Goal: Information Seeking & Learning: Learn about a topic

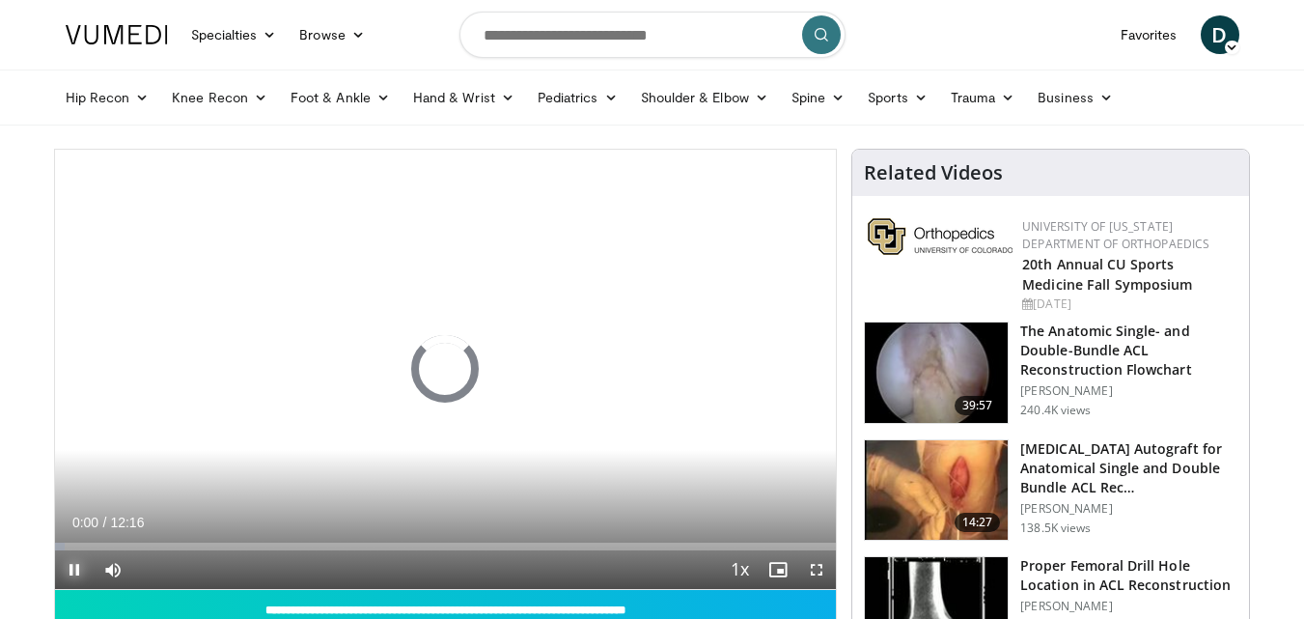
click at [72, 567] on span "Video Player" at bounding box center [74, 569] width 39 height 39
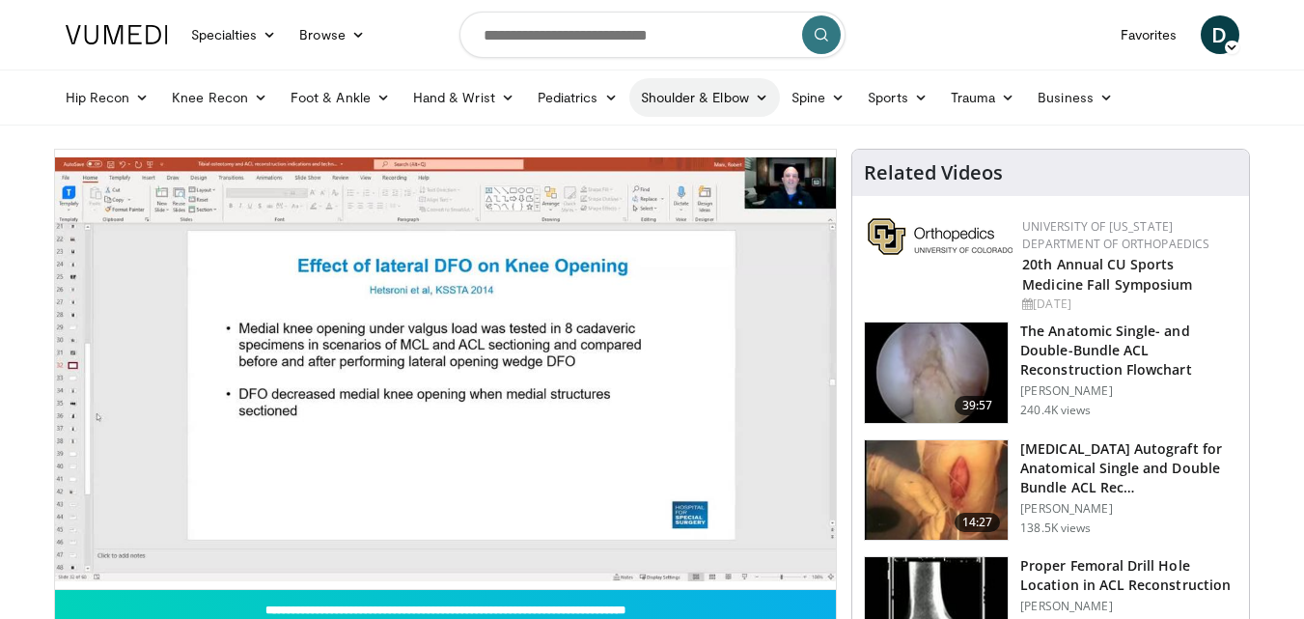
click at [759, 106] on link "Shoulder & Elbow" at bounding box center [704, 97] width 151 height 39
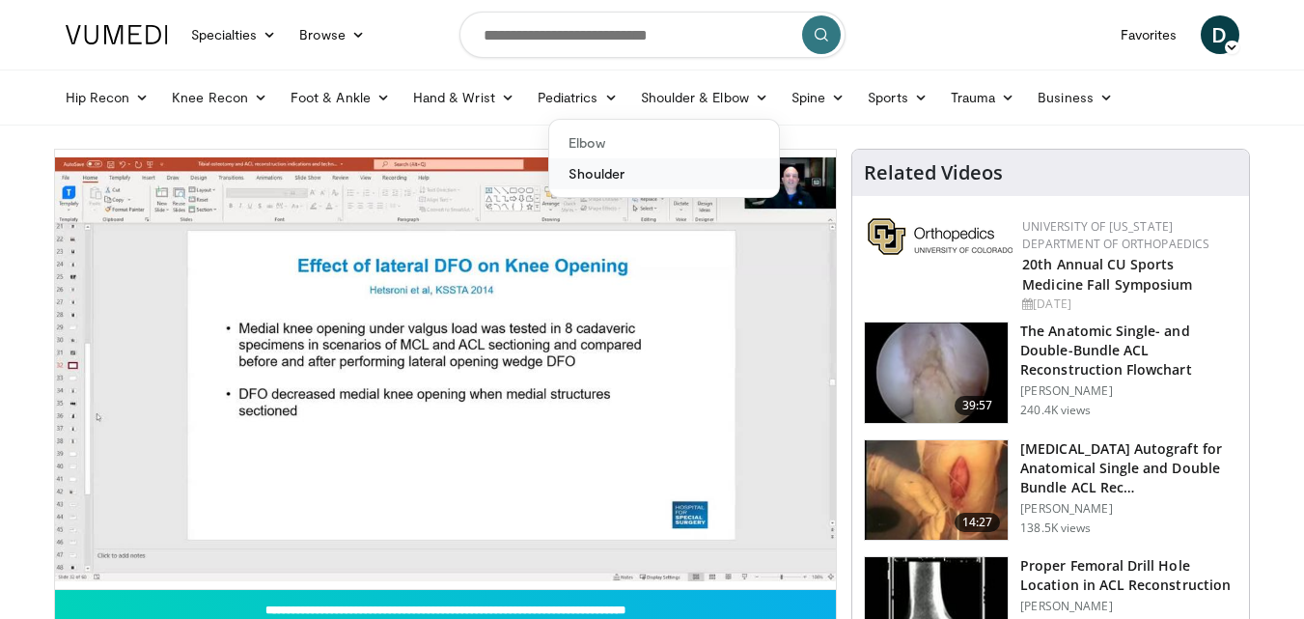
click at [593, 177] on link "Shoulder" at bounding box center [664, 173] width 230 height 31
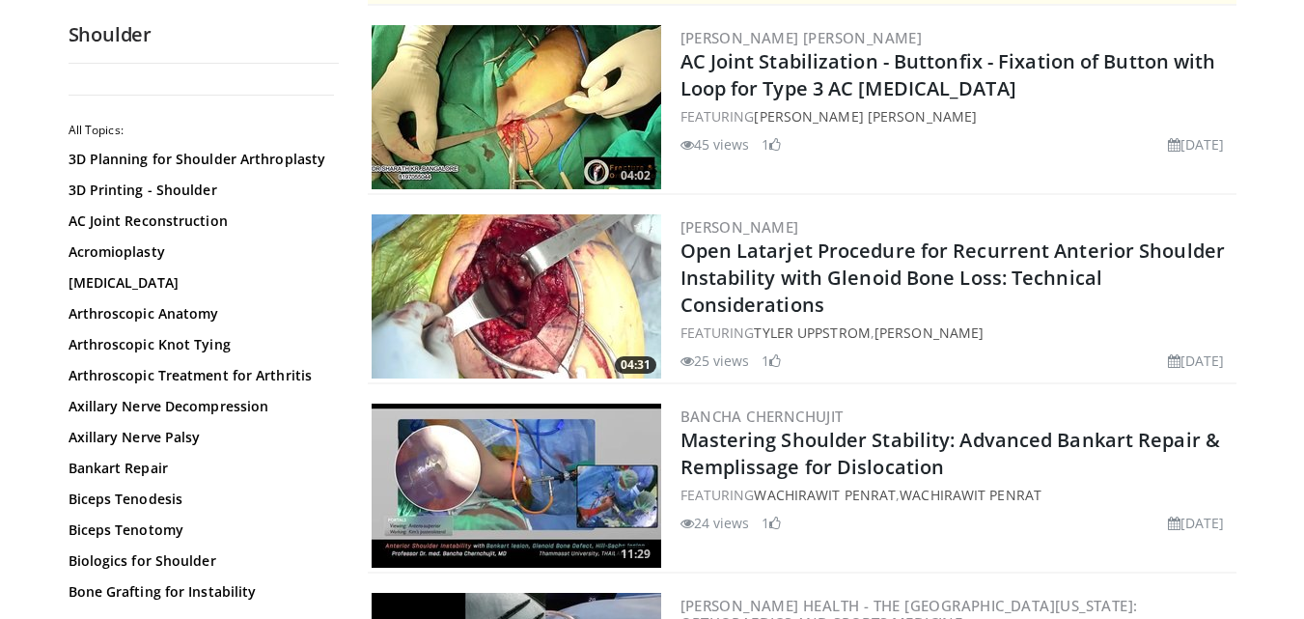
scroll to position [386, 0]
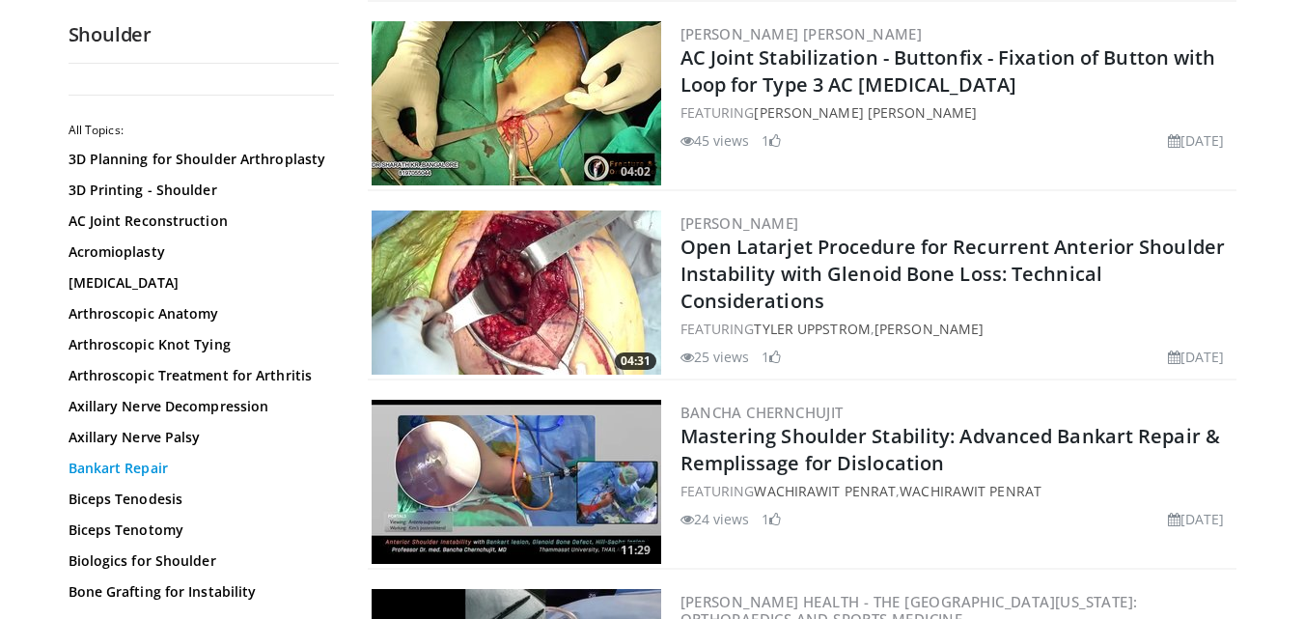
click at [133, 469] on link "Bankart Repair" at bounding box center [199, 467] width 261 height 19
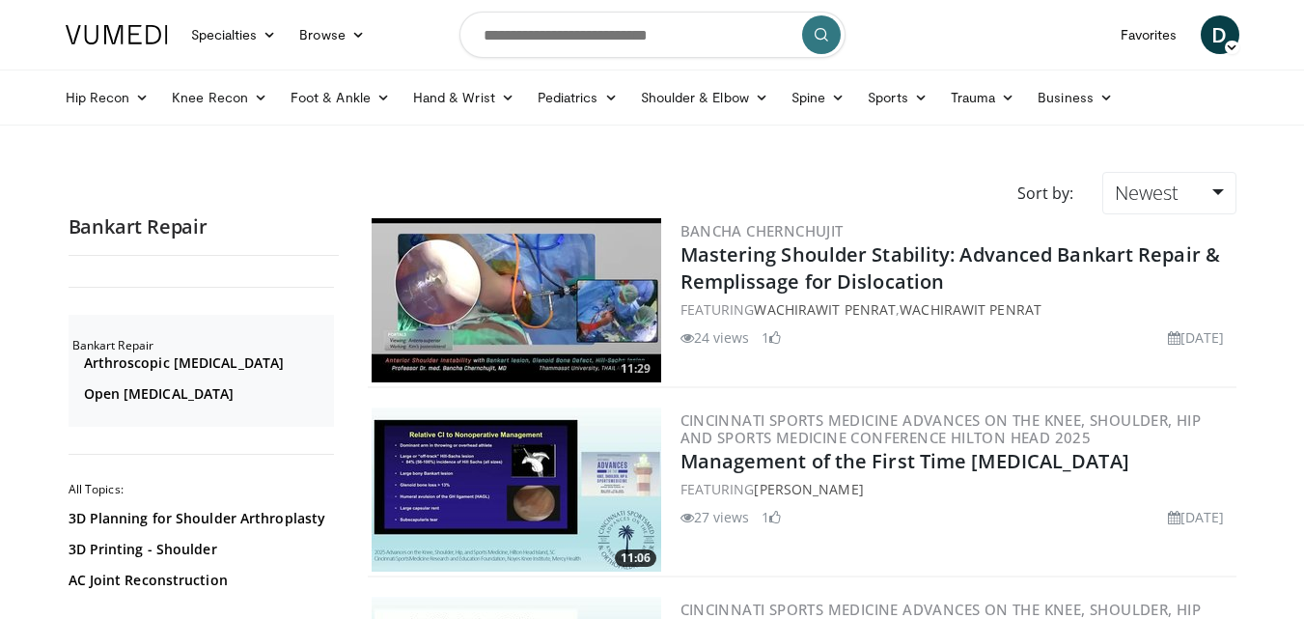
click at [510, 297] on img at bounding box center [517, 300] width 290 height 164
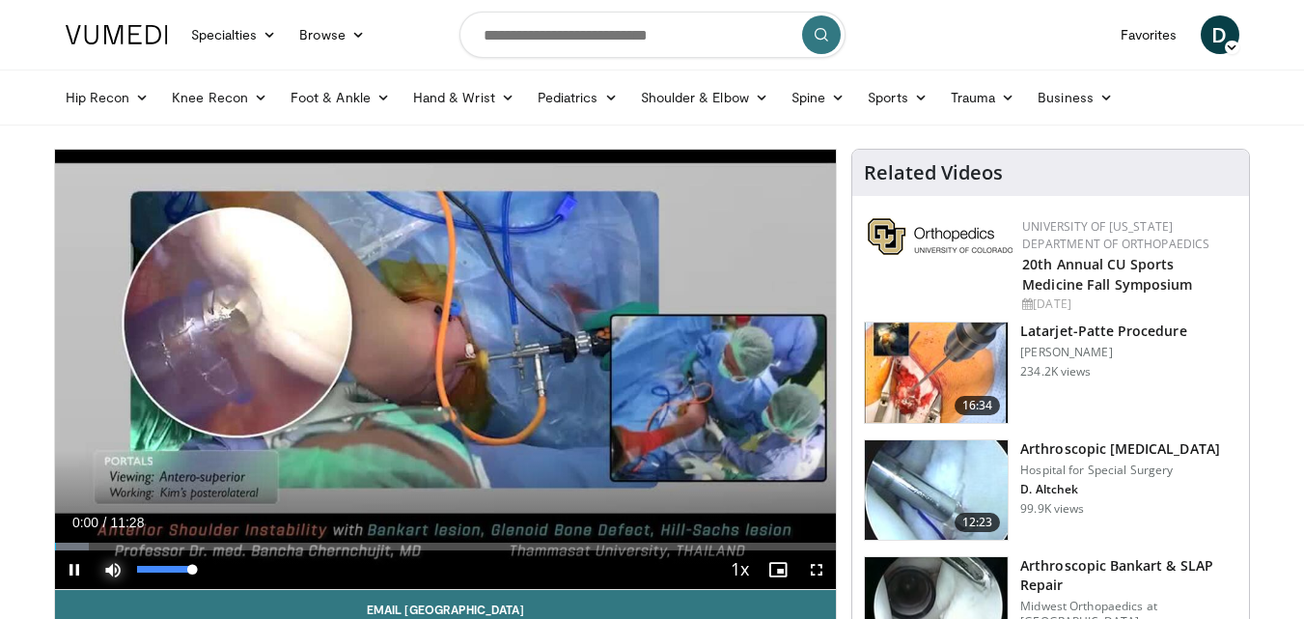
click at [116, 570] on span "Video Player" at bounding box center [113, 569] width 39 height 39
click at [815, 562] on span "Video Player" at bounding box center [816, 569] width 39 height 39
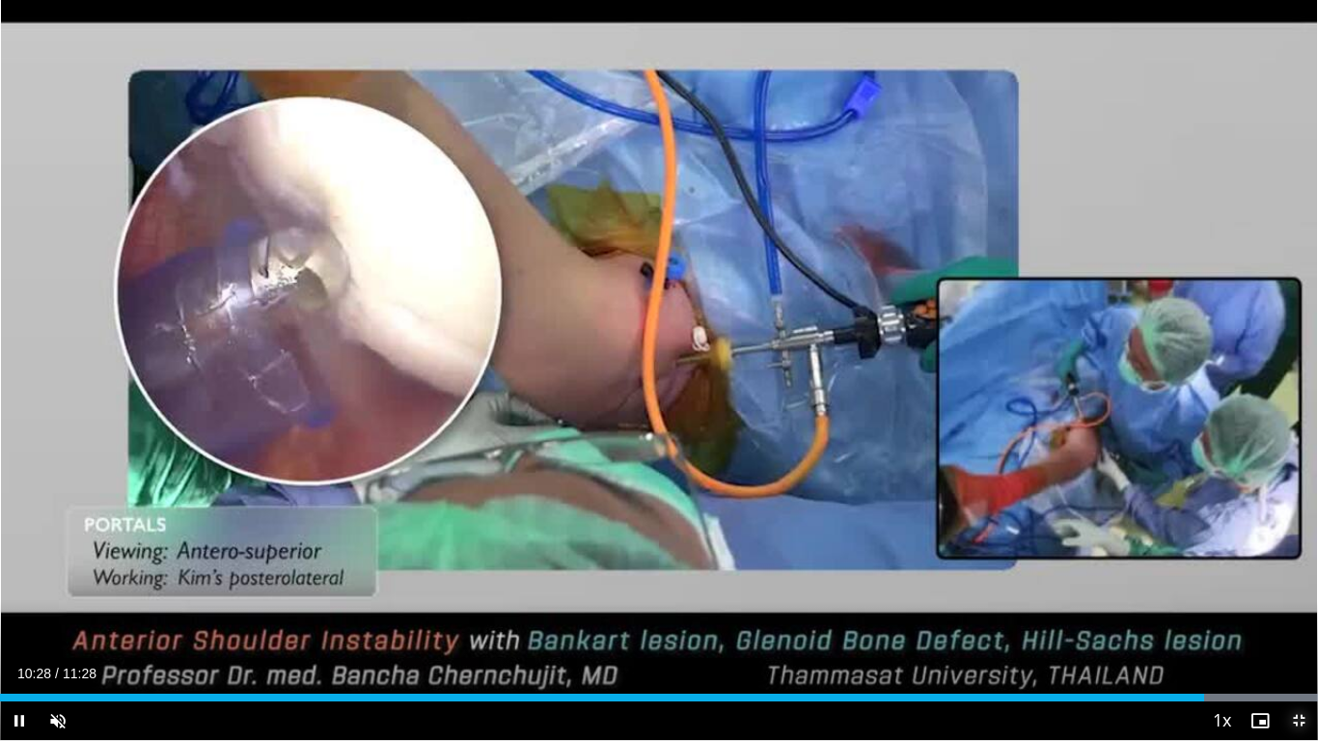
click at [1303, 618] on span "Video Player" at bounding box center [1299, 721] width 39 height 39
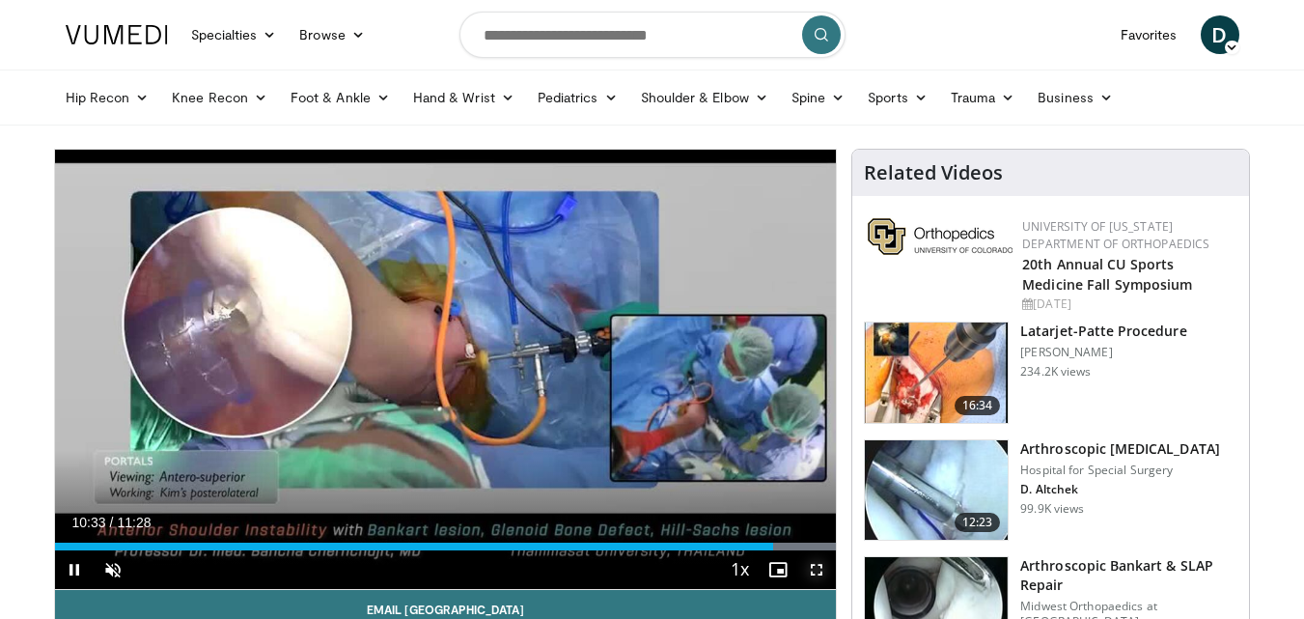
click at [824, 576] on span "Video Player" at bounding box center [816, 569] width 39 height 39
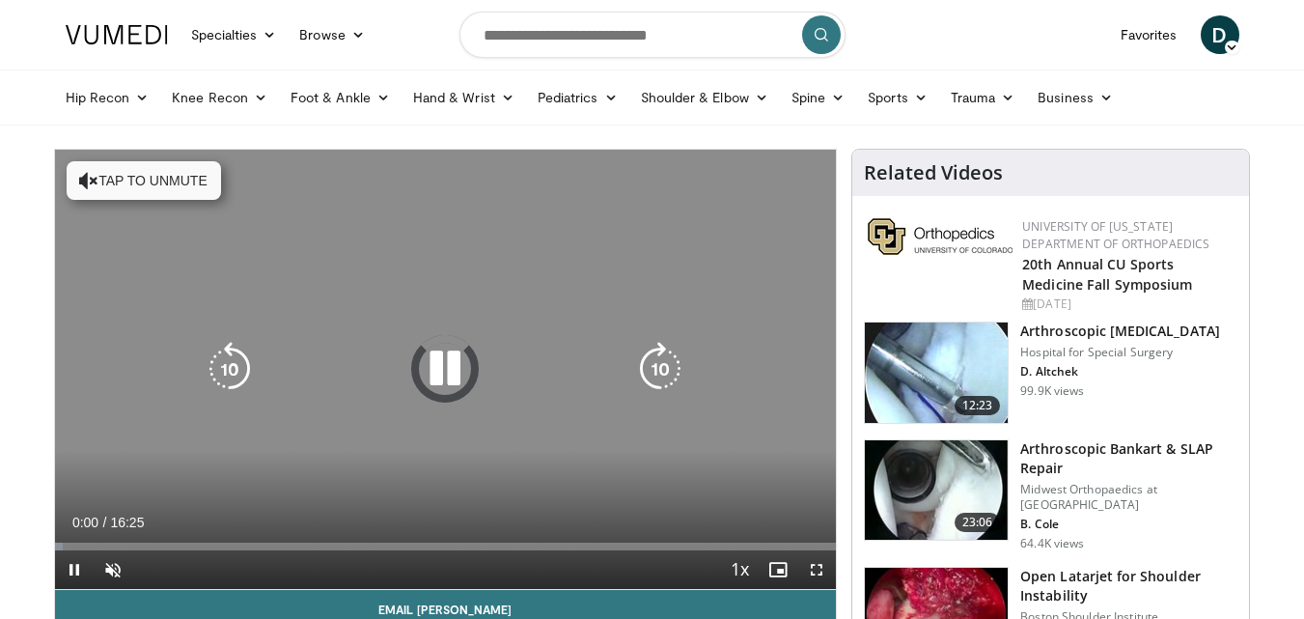
click at [445, 381] on icon "Video Player" at bounding box center [445, 369] width 54 height 54
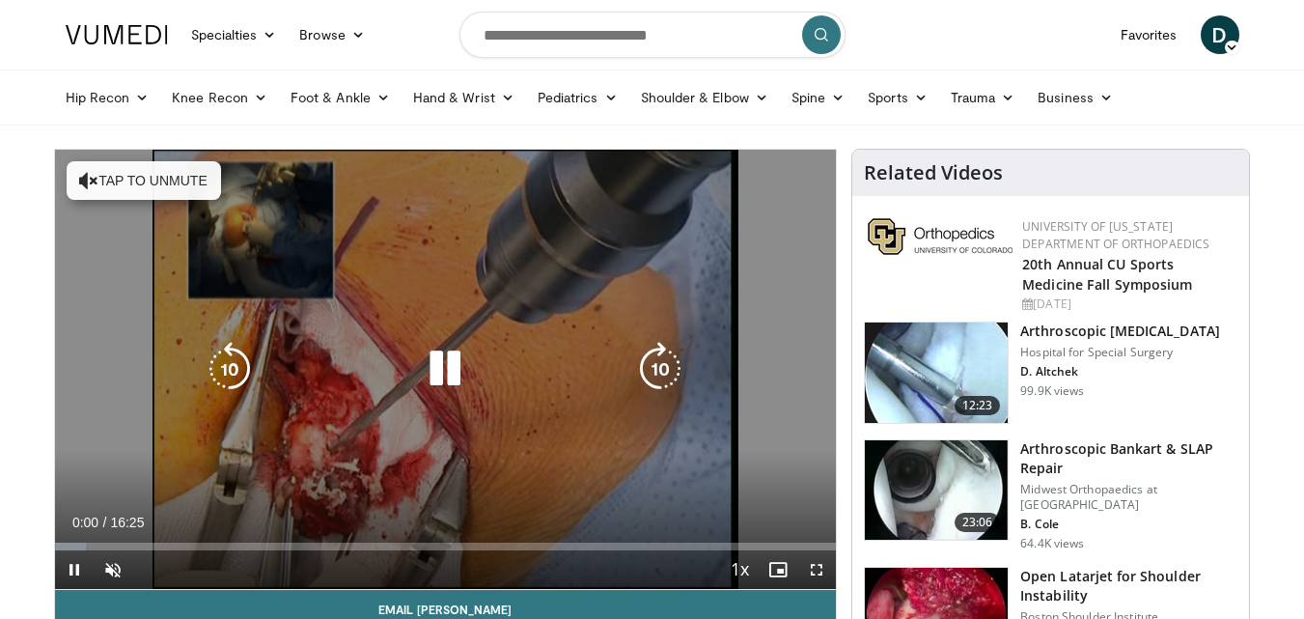
click at [445, 381] on icon "Video Player" at bounding box center [445, 369] width 54 height 54
